Goal: Task Accomplishment & Management: Complete application form

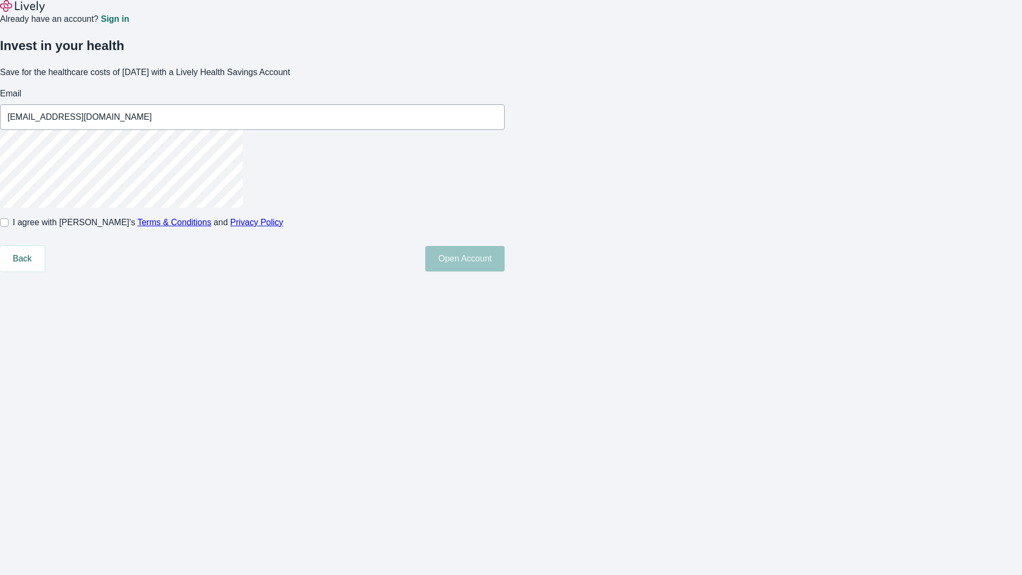
click at [9, 227] on input "I agree with Lively’s Terms & Conditions and Privacy Policy" at bounding box center [4, 222] width 9 height 9
checkbox input "true"
click at [505, 271] on button "Open Account" at bounding box center [464, 259] width 79 height 26
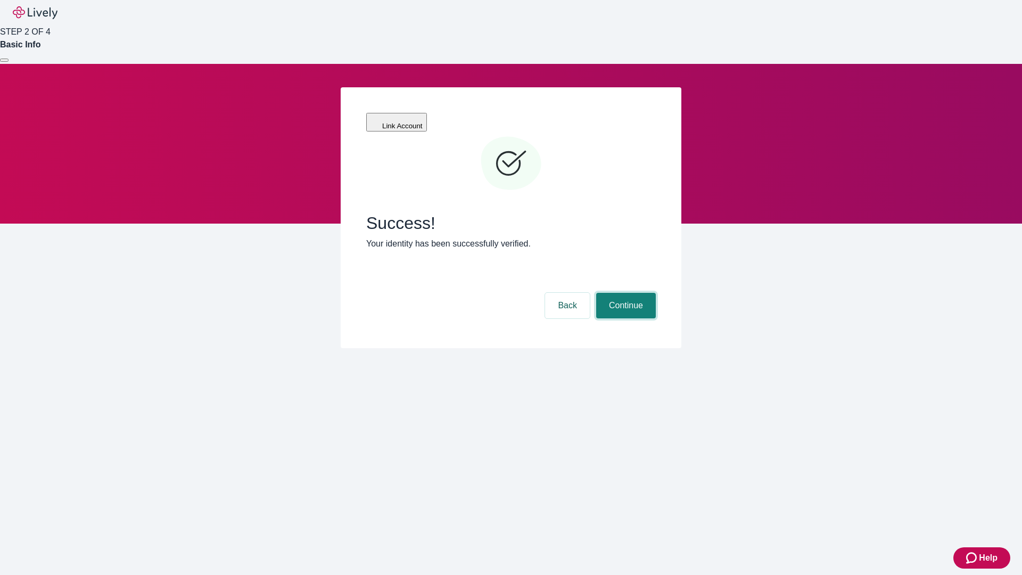
click at [624, 293] on button "Continue" at bounding box center [626, 306] width 60 height 26
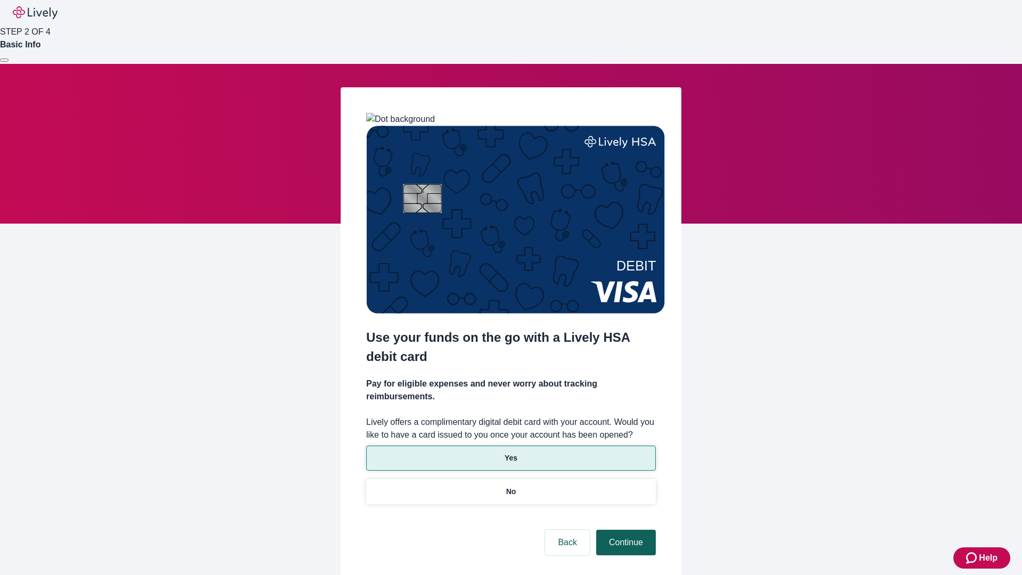
click at [510, 452] on p "Yes" at bounding box center [511, 457] width 13 height 11
click at [624, 530] on button "Continue" at bounding box center [626, 543] width 60 height 26
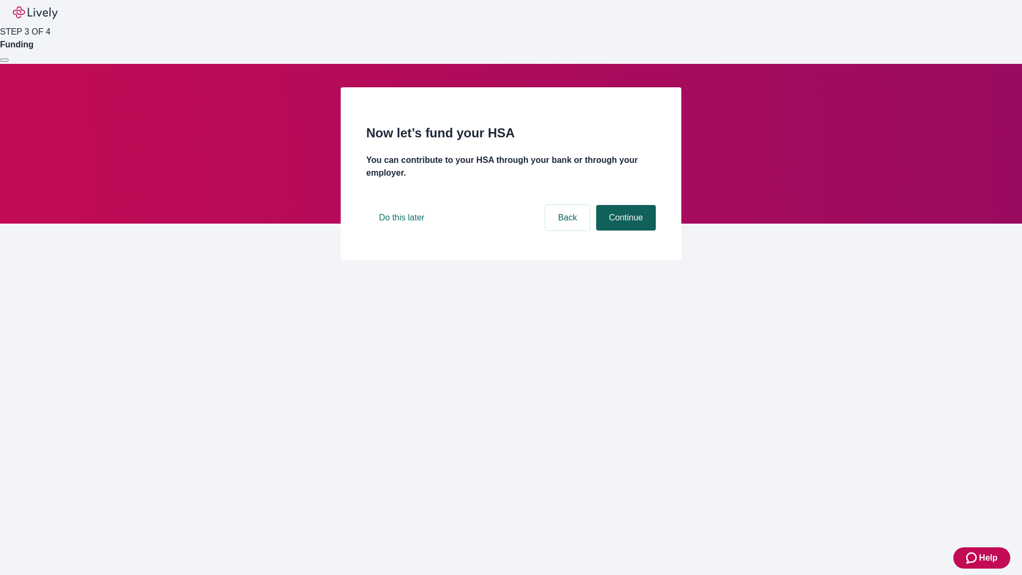
click at [624, 230] on button "Continue" at bounding box center [626, 218] width 60 height 26
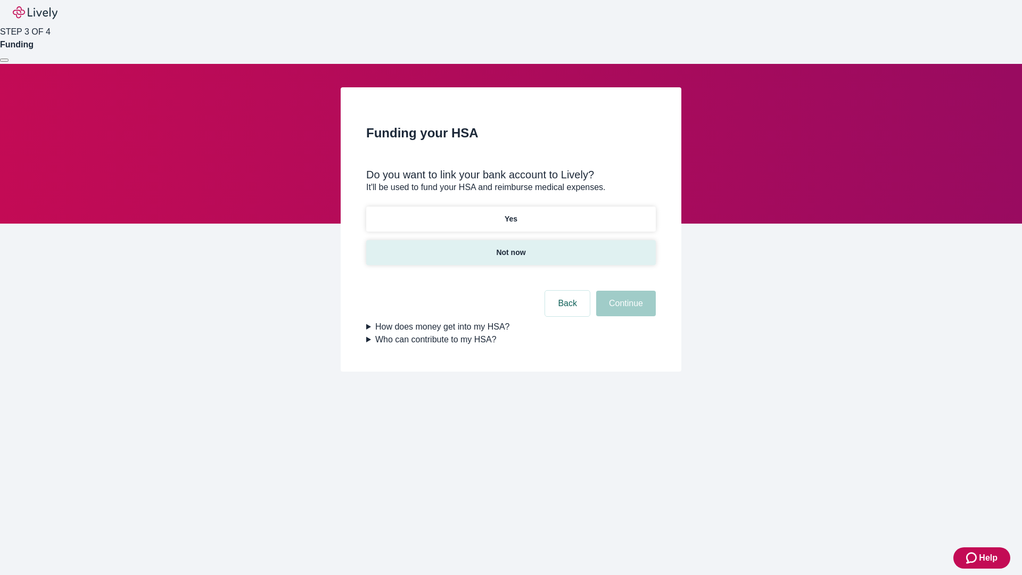
click at [510, 247] on p "Not now" at bounding box center [510, 252] width 29 height 11
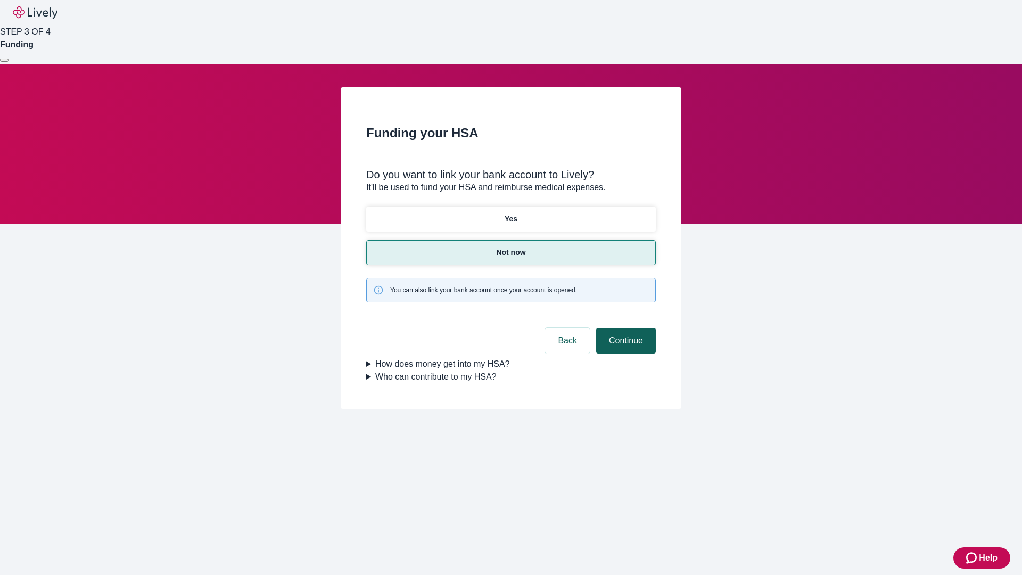
click at [624, 328] on button "Continue" at bounding box center [626, 341] width 60 height 26
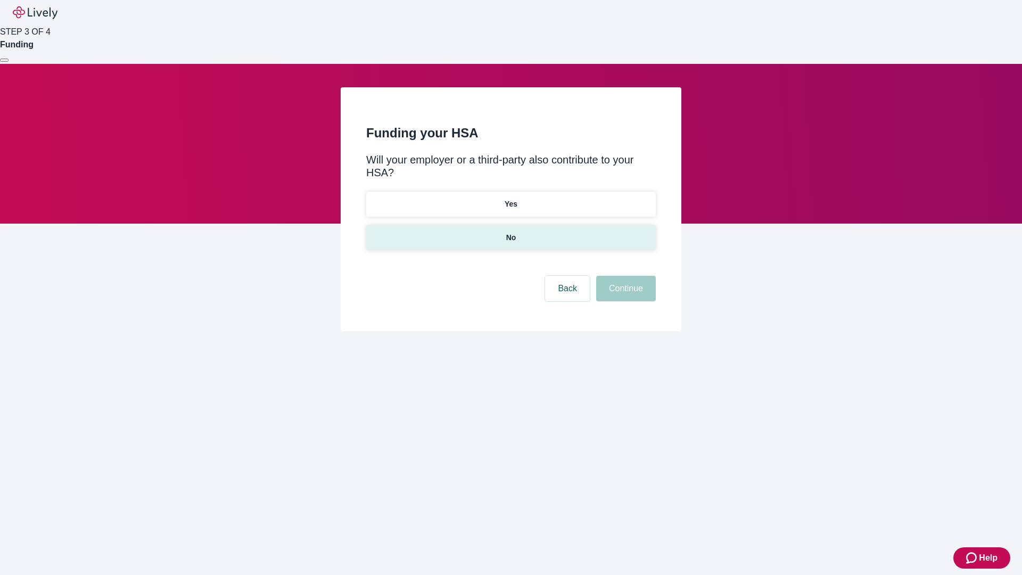
click at [510, 232] on p "No" at bounding box center [511, 237] width 10 height 11
click at [624, 276] on button "Continue" at bounding box center [626, 289] width 60 height 26
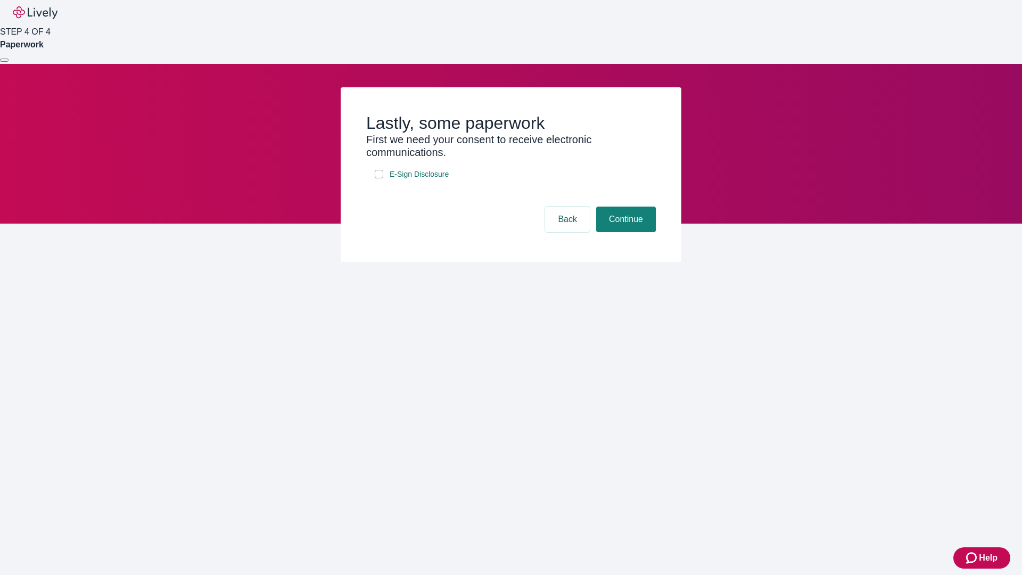
click at [379, 178] on input "E-Sign Disclosure" at bounding box center [379, 174] width 9 height 9
checkbox input "true"
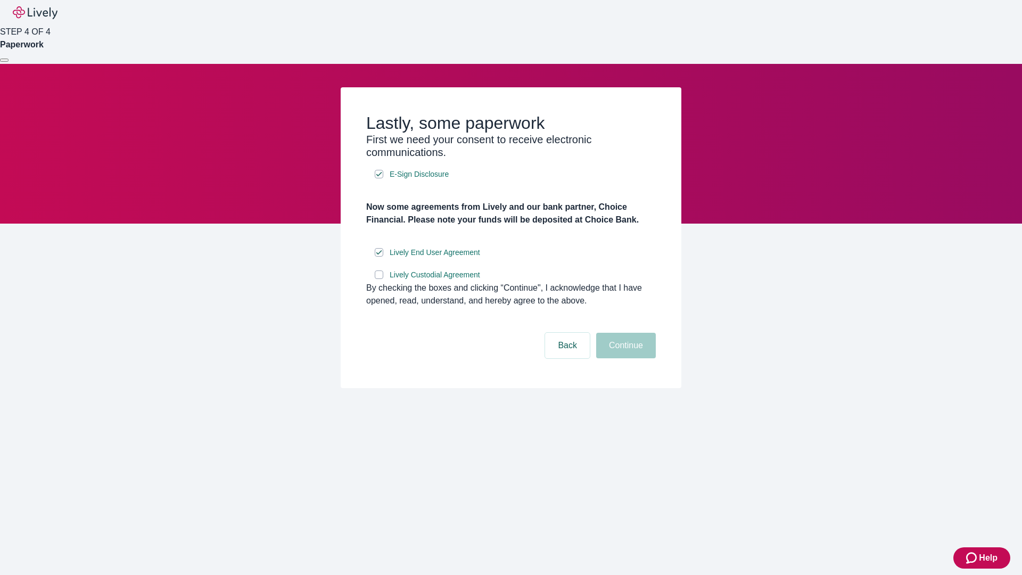
click at [379, 279] on input "Lively Custodial Agreement" at bounding box center [379, 274] width 9 height 9
checkbox input "true"
click at [624, 358] on button "Continue" at bounding box center [626, 346] width 60 height 26
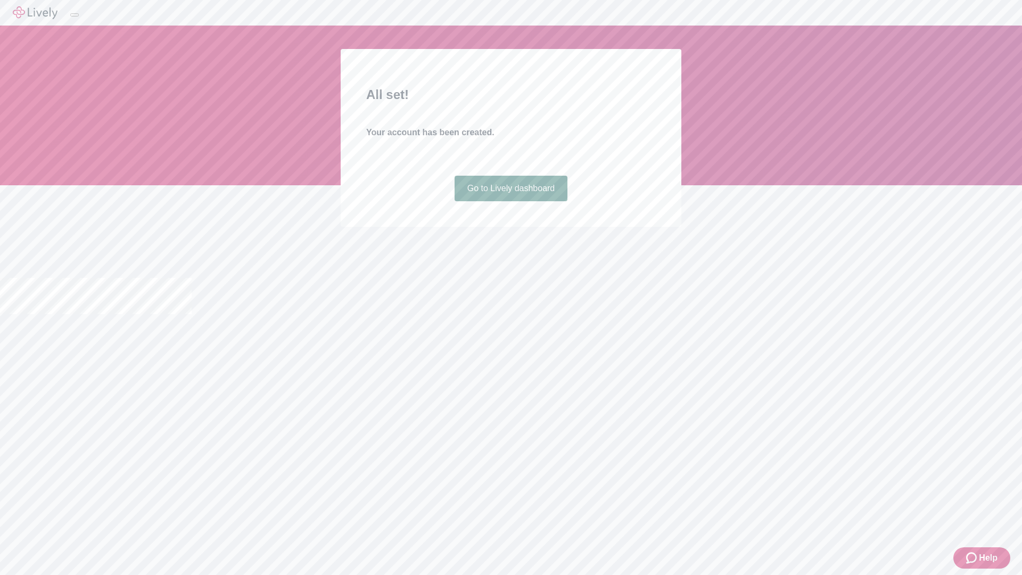
click at [510, 201] on link "Go to Lively dashboard" at bounding box center [511, 189] width 113 height 26
